Goal: Task Accomplishment & Management: Manage account settings

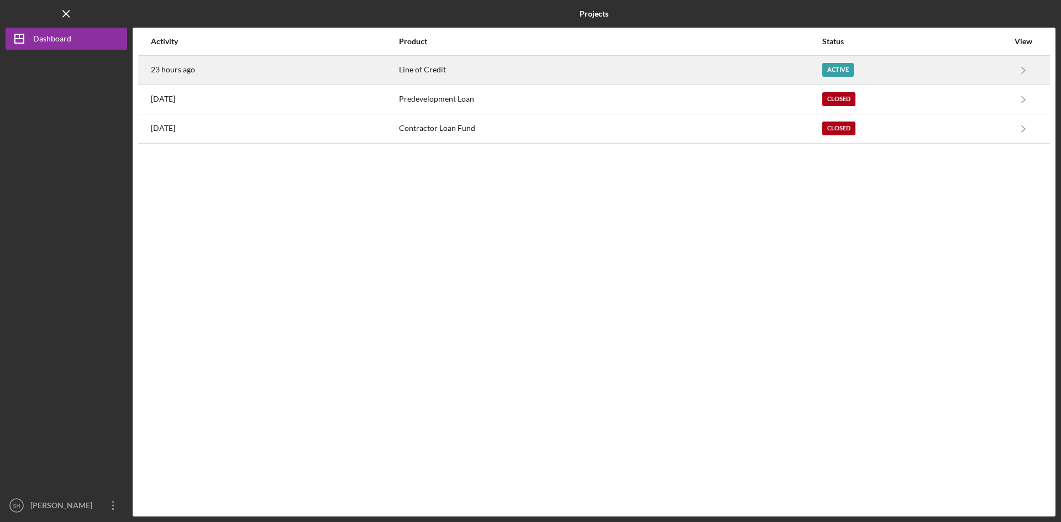
click at [844, 69] on div "Active" at bounding box center [838, 70] width 32 height 14
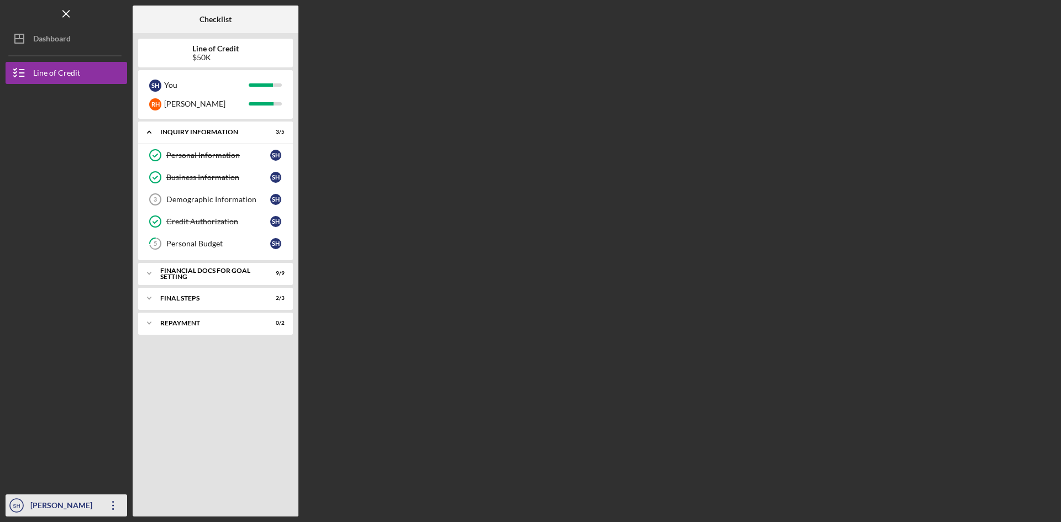
click at [80, 504] on div "[PERSON_NAME]" at bounding box center [64, 507] width 72 height 25
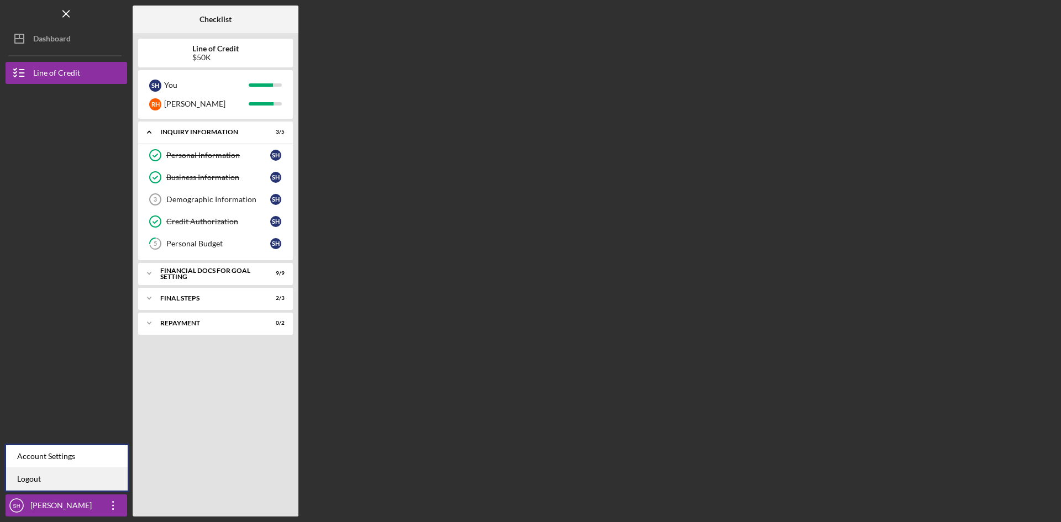
click at [33, 478] on link "Logout" at bounding box center [67, 479] width 122 height 23
